Goal: Book appointment/travel/reservation

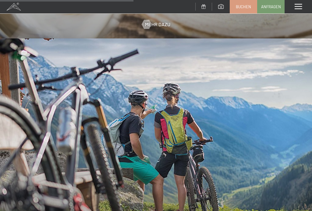
scroll to position [1103, 0]
click at [301, 9] on span at bounding box center [297, 6] width 7 height 5
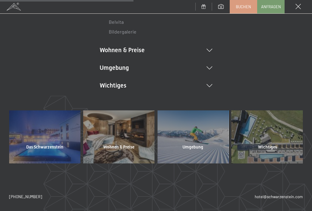
scroll to position [129, 0]
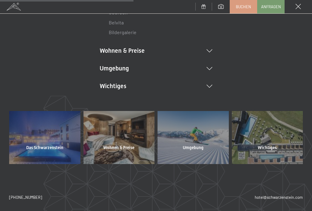
click at [111, 147] on span "Wohnen & Preise" at bounding box center [118, 148] width 31 height 6
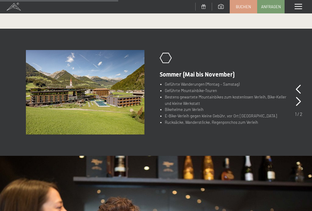
scroll to position [276, 0]
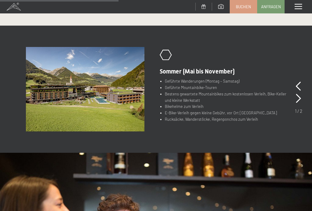
click at [299, 97] on icon at bounding box center [297, 98] width 5 height 9
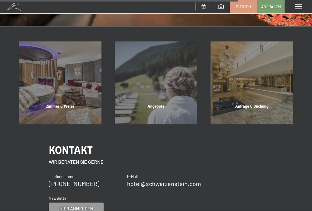
scroll to position [578, 0]
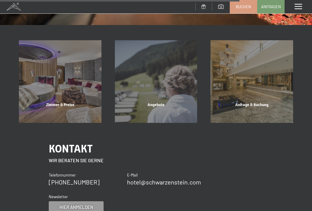
click at [156, 103] on div "Angebote" at bounding box center [156, 112] width 96 height 21
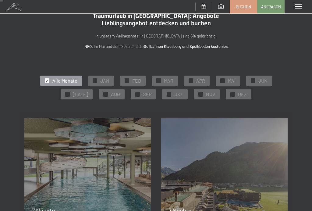
scroll to position [12, 0]
click at [201, 94] on div "✓ NOV" at bounding box center [207, 94] width 26 height 10
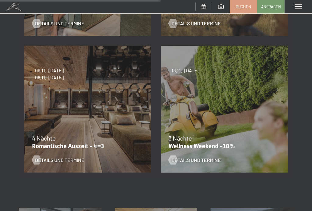
scroll to position [362, 0]
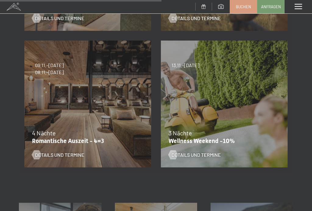
click at [42, 156] on span "Details und Termine" at bounding box center [59, 154] width 49 height 7
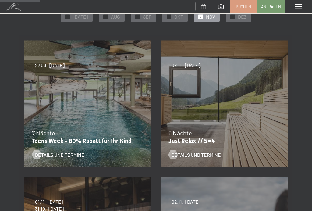
scroll to position [88, 0]
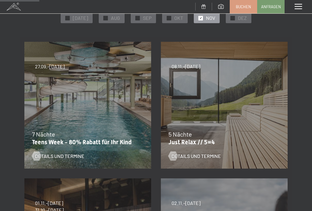
click at [187, 157] on span "Details und Termine" at bounding box center [195, 155] width 49 height 7
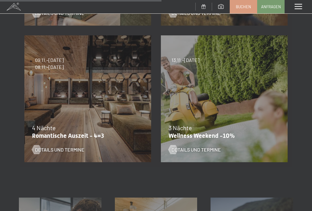
scroll to position [370, 0]
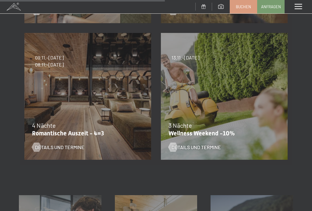
click at [36, 145] on div at bounding box center [36, 146] width 5 height 9
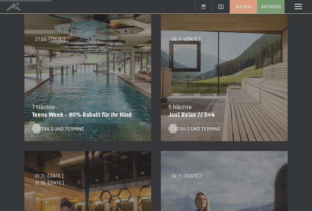
scroll to position [116, 0]
click at [175, 129] on div at bounding box center [172, 128] width 5 height 9
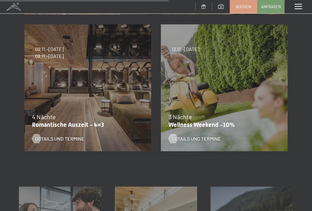
scroll to position [379, 0]
click at [36, 137] on div at bounding box center [36, 138] width 5 height 9
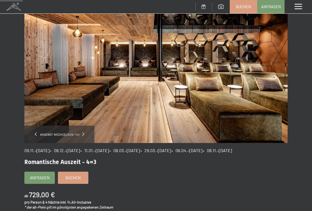
scroll to position [45, 0]
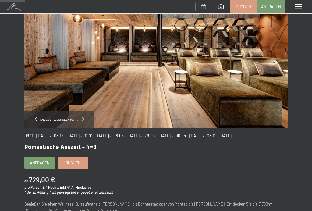
scroll to position [67, 0]
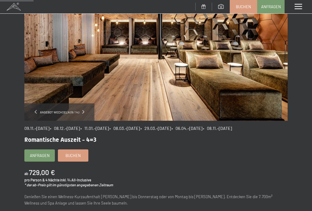
click at [51, 114] on div "Angebot wechseln (9 / 14)" at bounding box center [59, 111] width 70 height 17
click at [79, 112] on span "Angebot wechseln (9 / 14)" at bounding box center [59, 112] width 45 height 4
click at [32, 110] on div "Angebot wechseln (9 / 14)" at bounding box center [59, 111] width 70 height 17
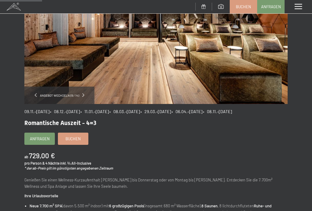
scroll to position [84, 0]
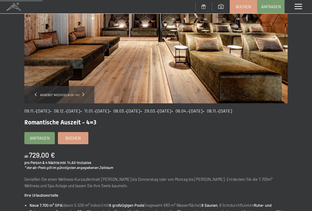
click at [5, 132] on div "Angebot wechseln (9 / 14) 09.11.–05.12.2025 • 08.12.–19.12.2025 • 11.01.–23.01.…" at bounding box center [156, 178] width 312 height 446
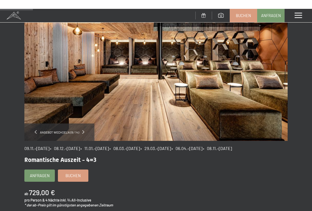
scroll to position [0, 0]
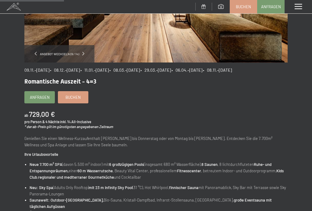
scroll to position [124, 0]
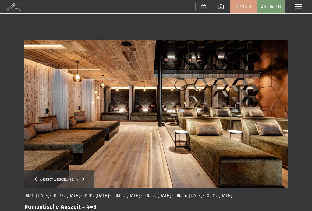
click at [302, 8] on div "Menü" at bounding box center [297, 6] width 27 height 13
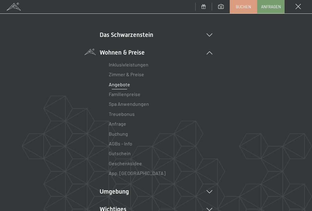
scroll to position [36, 0]
click at [118, 74] on link "Zimmer & Preise" at bounding box center [126, 74] width 35 height 6
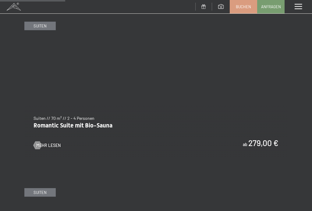
scroll to position [603, 0]
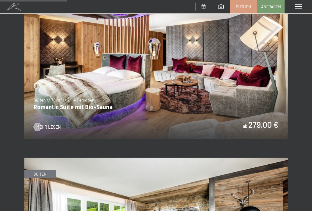
scroll to position [621, 0]
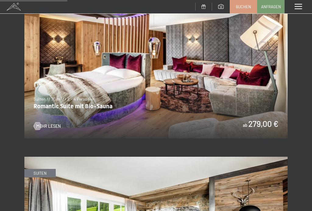
click at [38, 124] on div at bounding box center [37, 126] width 5 height 8
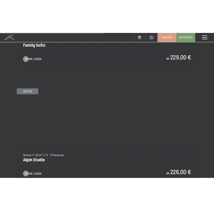
scroll to position [1381, 0]
